Goal: Navigation & Orientation: Find specific page/section

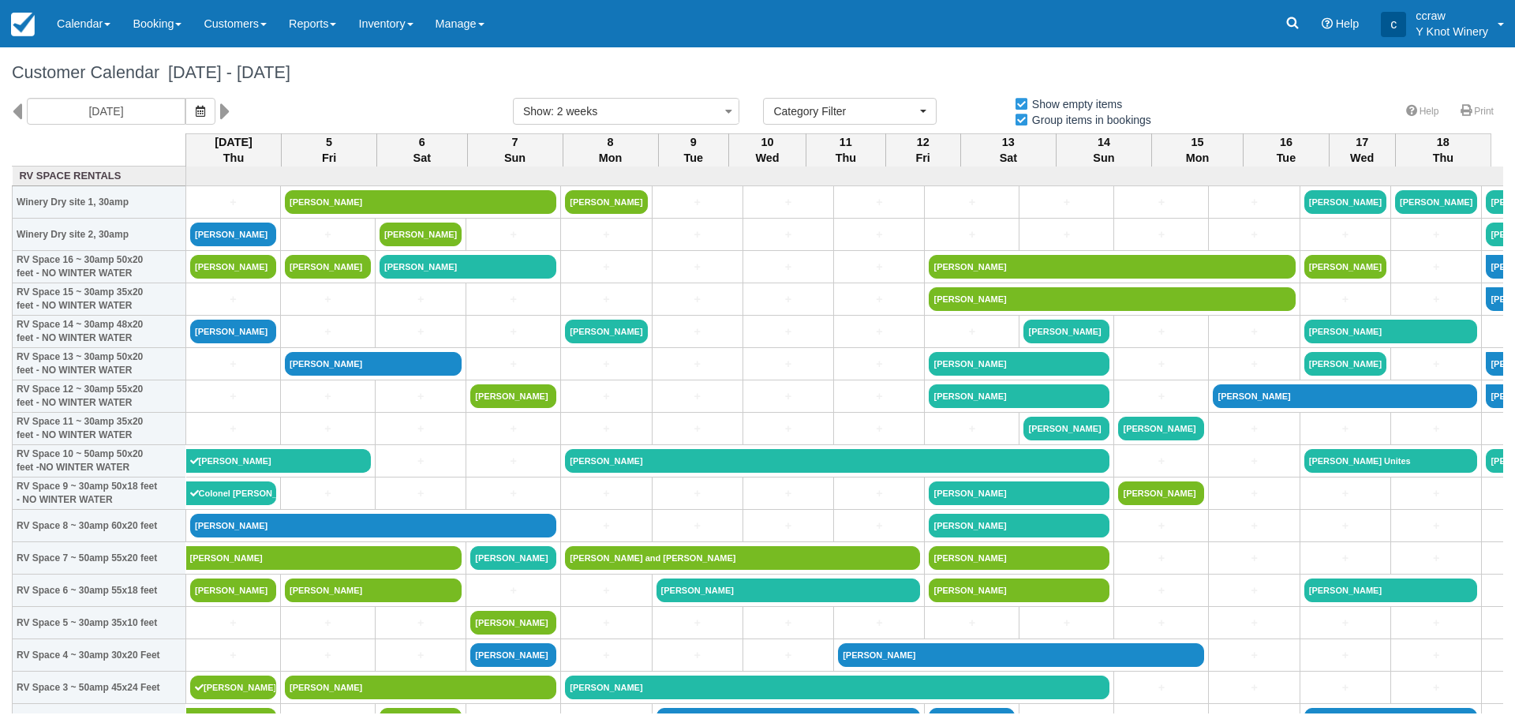
select select
click at [99, 30] on link "Calendar" at bounding box center [84, 23] width 76 height 47
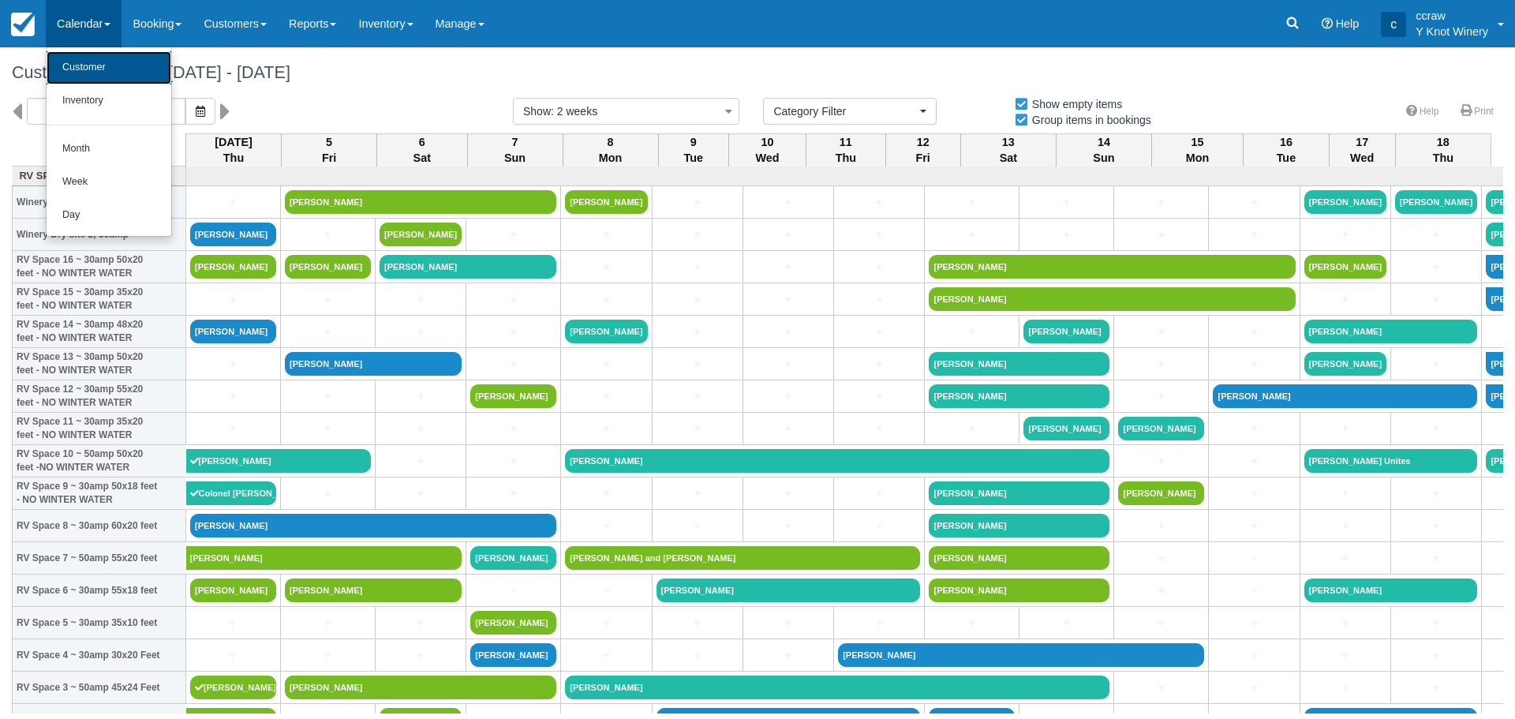
click at [94, 69] on link "Customer" at bounding box center [109, 67] width 125 height 33
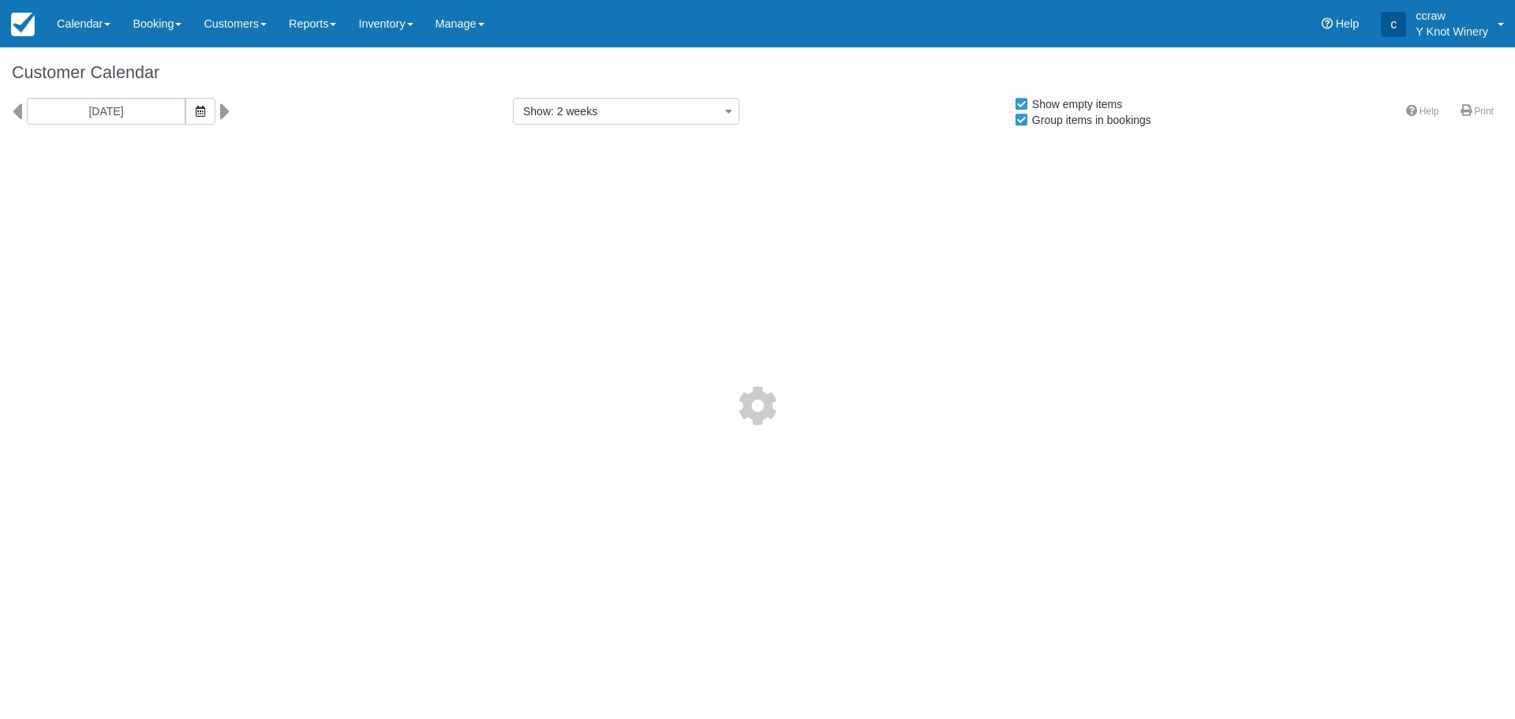
select select
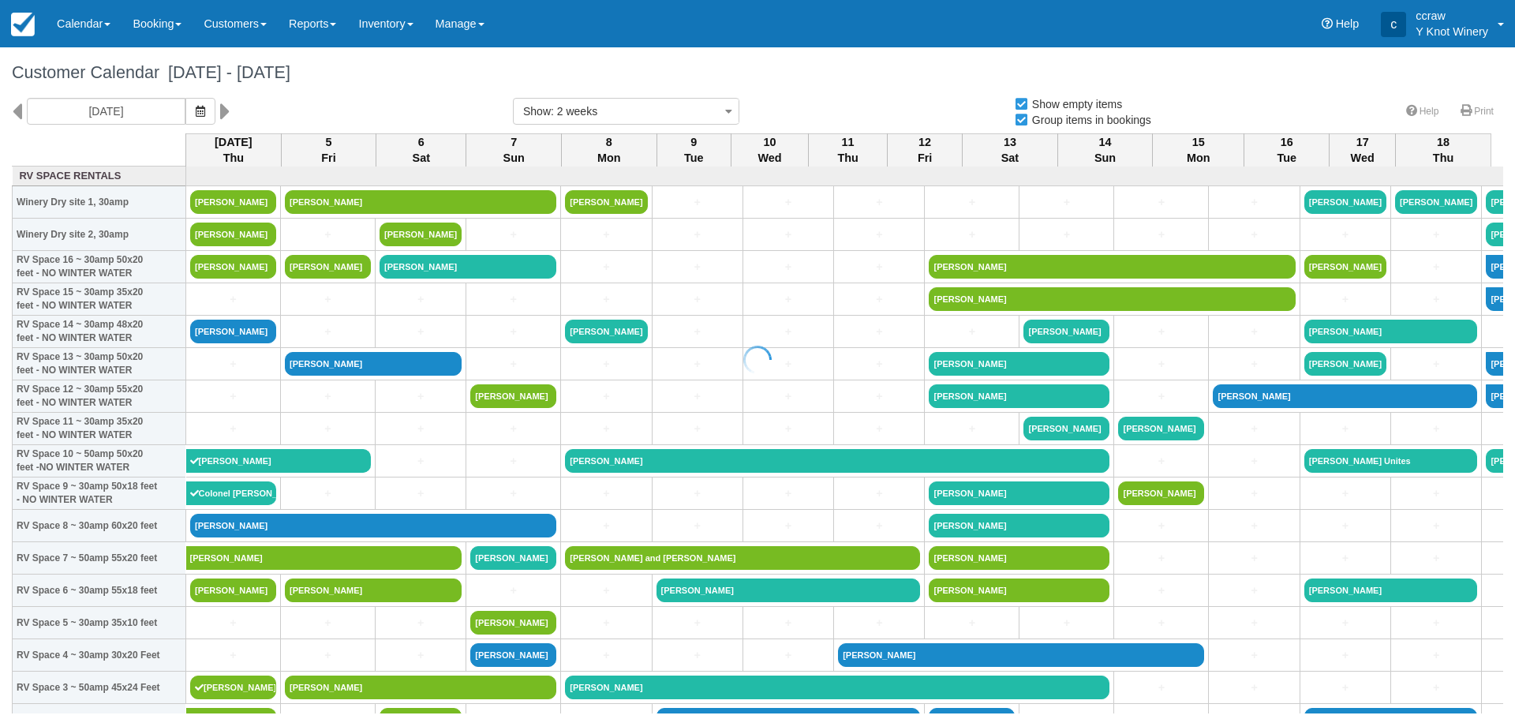
select select
click at [85, 33] on link "Calendar" at bounding box center [84, 23] width 76 height 47
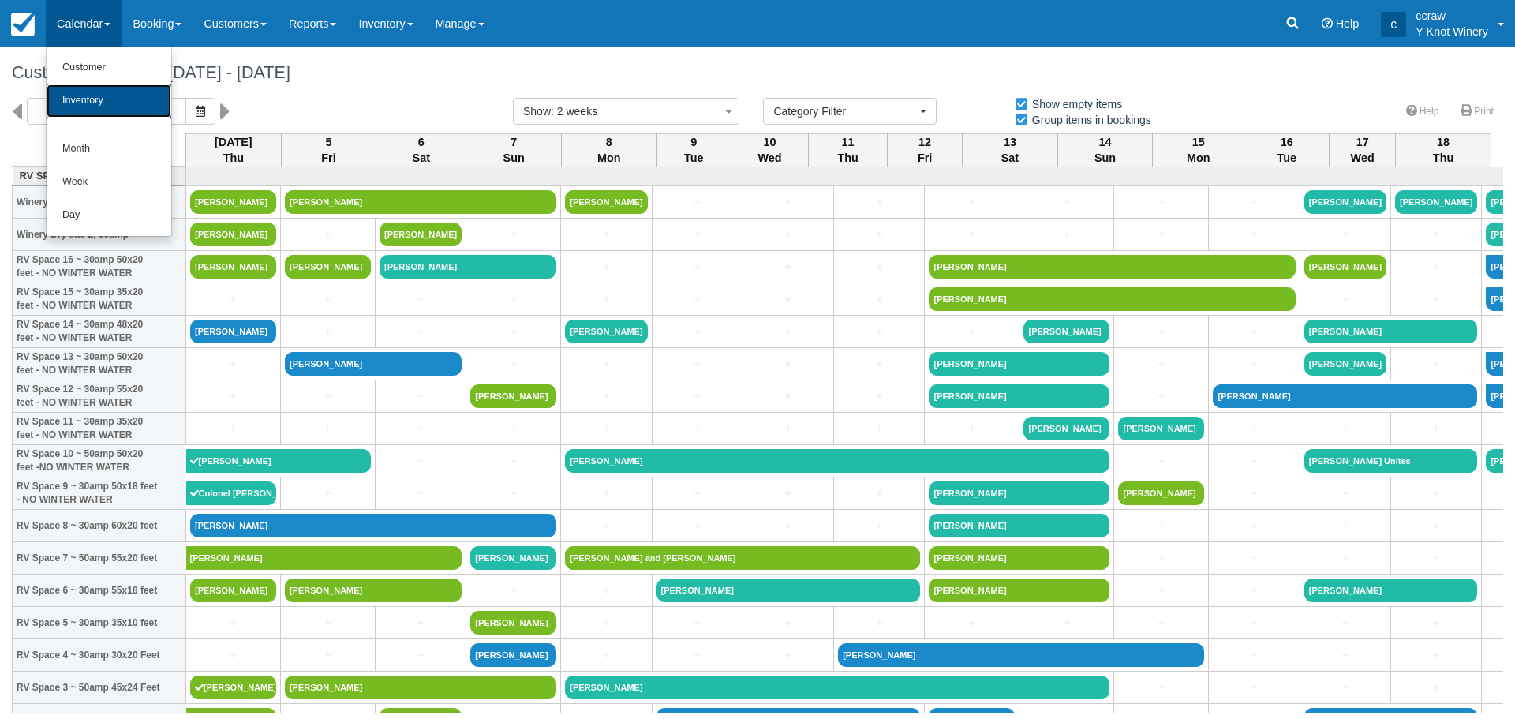
click at [80, 94] on link "Inventory" at bounding box center [109, 100] width 125 height 33
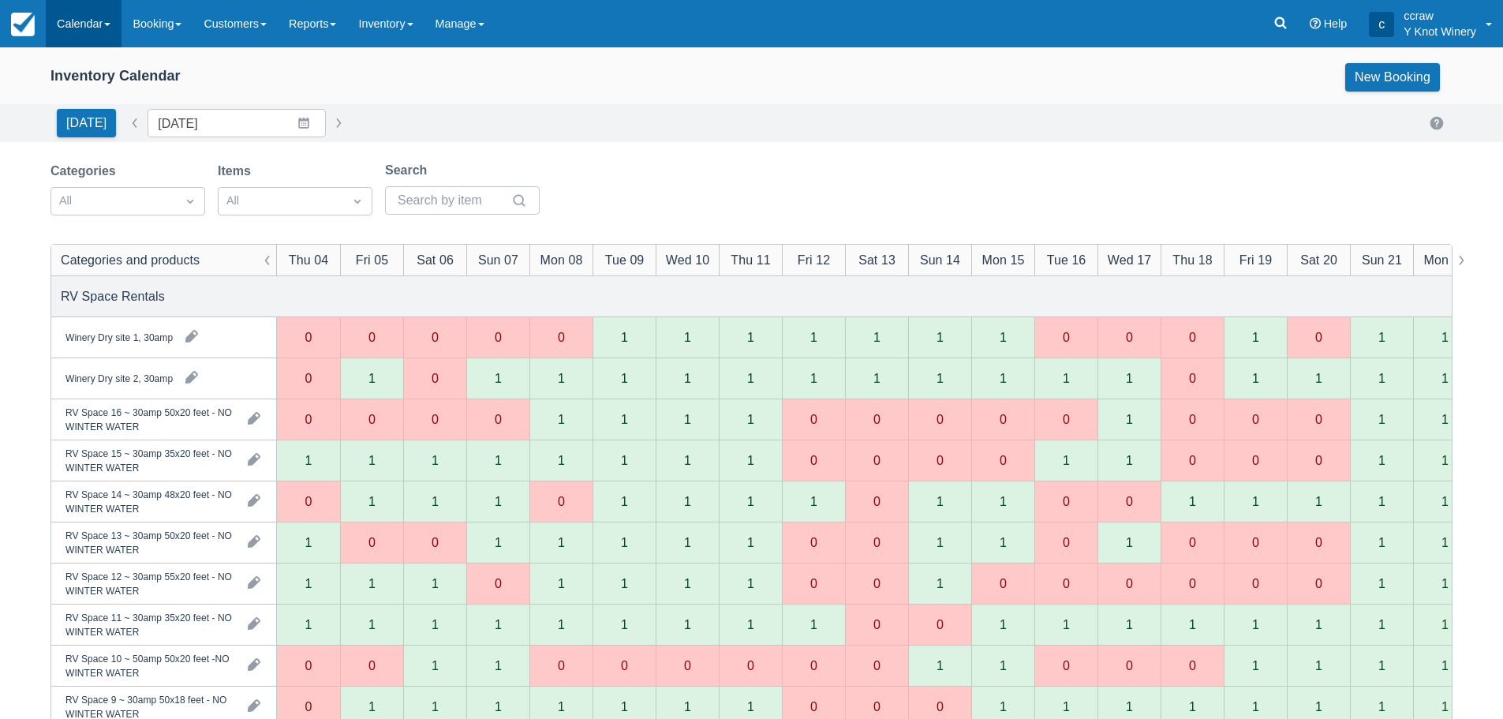
click at [74, 13] on link "Calendar" at bounding box center [84, 23] width 76 height 47
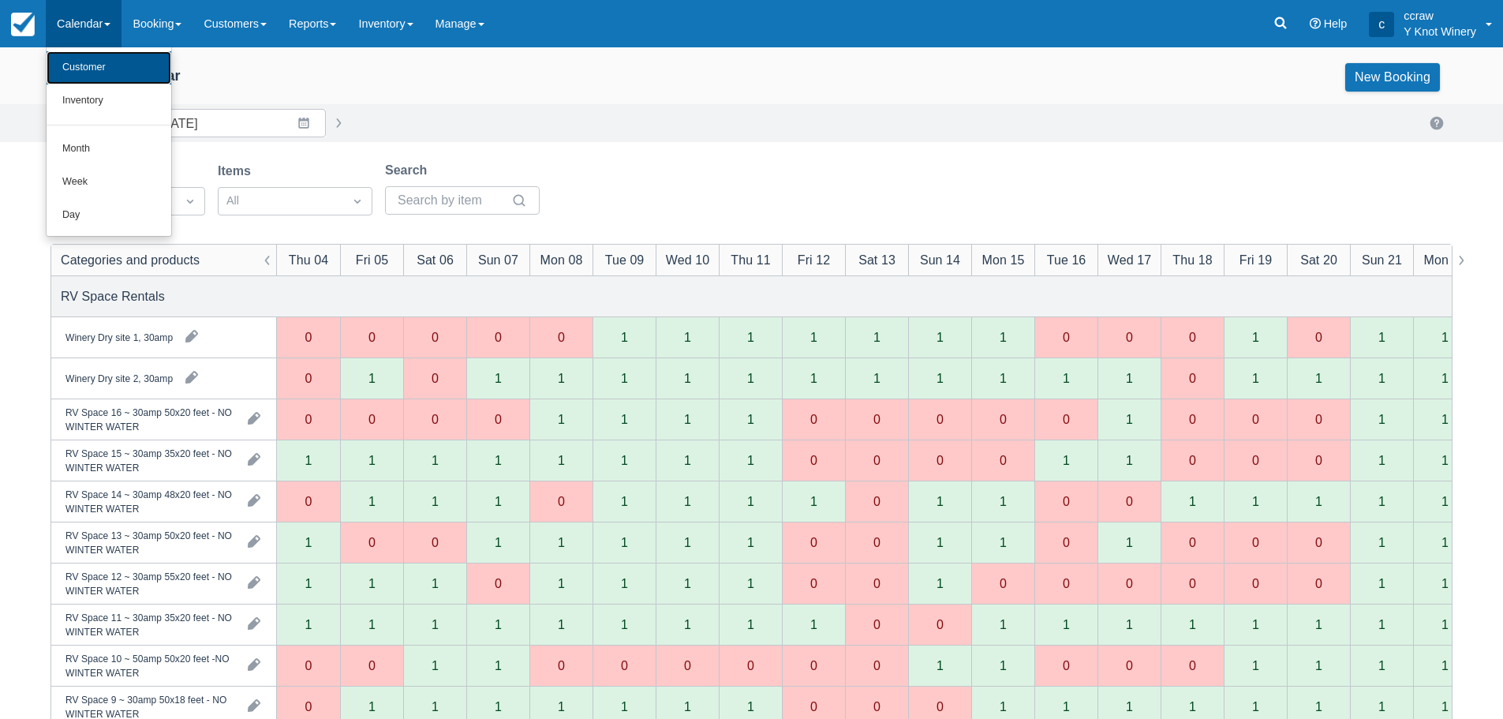
click at [79, 75] on link "Customer" at bounding box center [109, 67] width 125 height 33
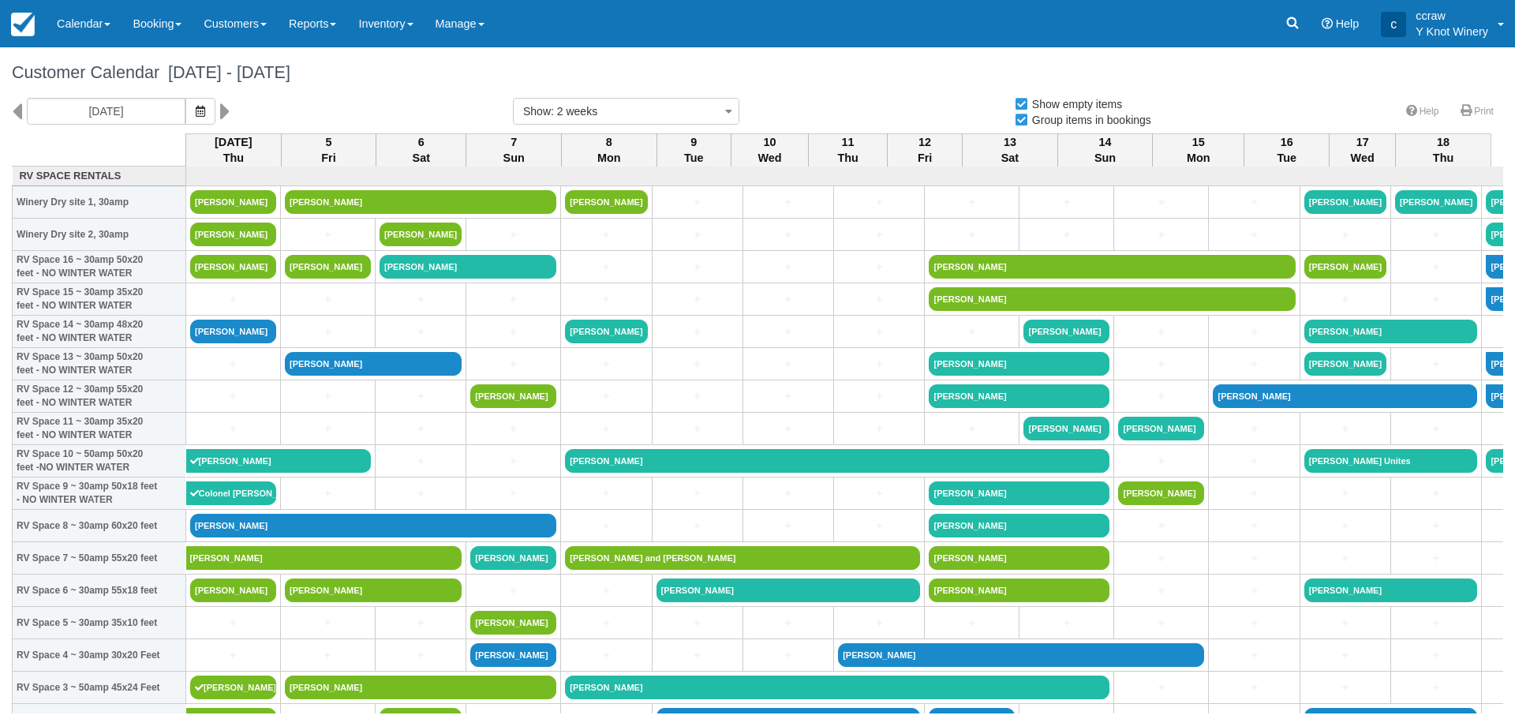
select select
